Goal: Navigation & Orientation: Find specific page/section

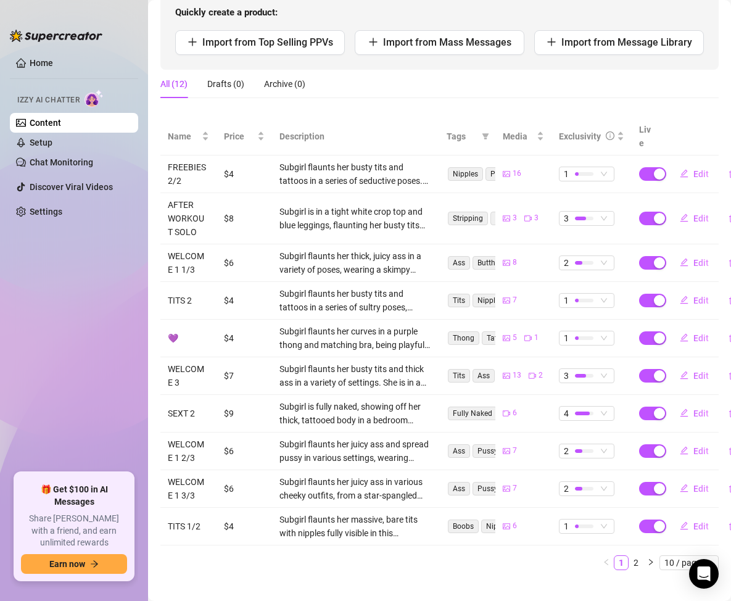
scroll to position [169, 0]
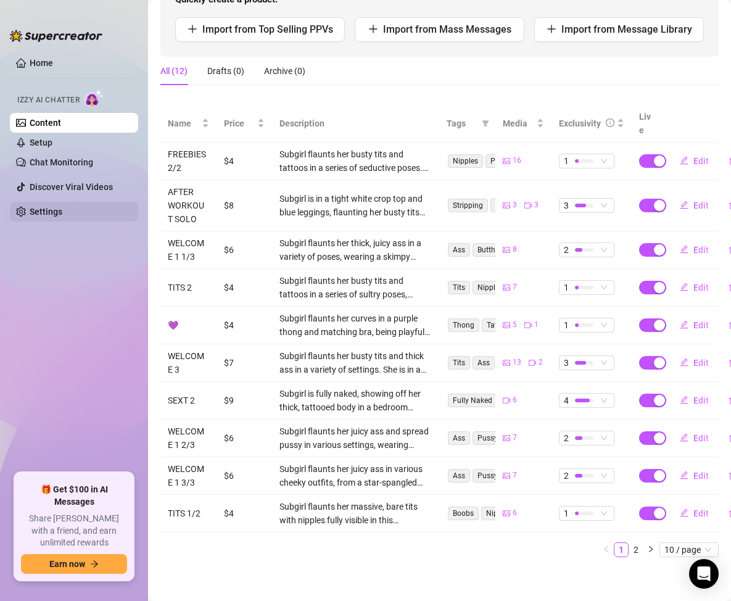
click at [58, 209] on link "Settings" at bounding box center [46, 212] width 33 height 10
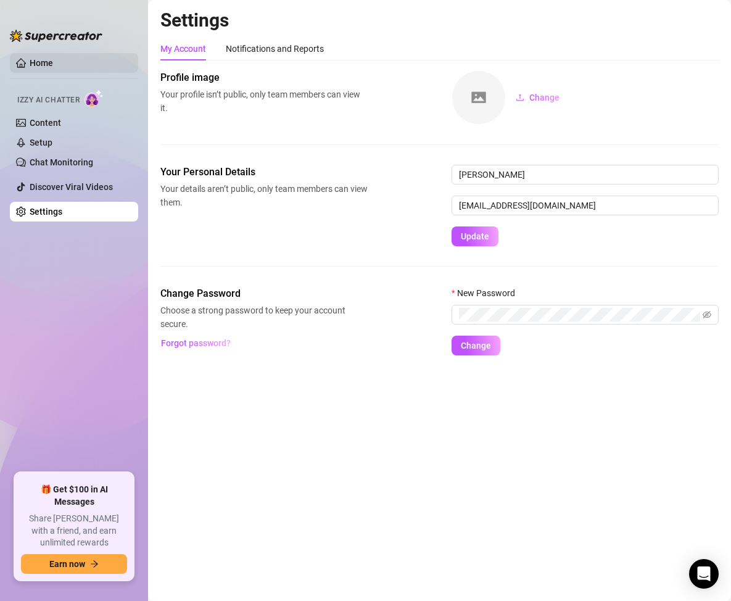
click at [53, 58] on link "Home" at bounding box center [41, 63] width 23 height 10
